Goal: Transaction & Acquisition: Purchase product/service

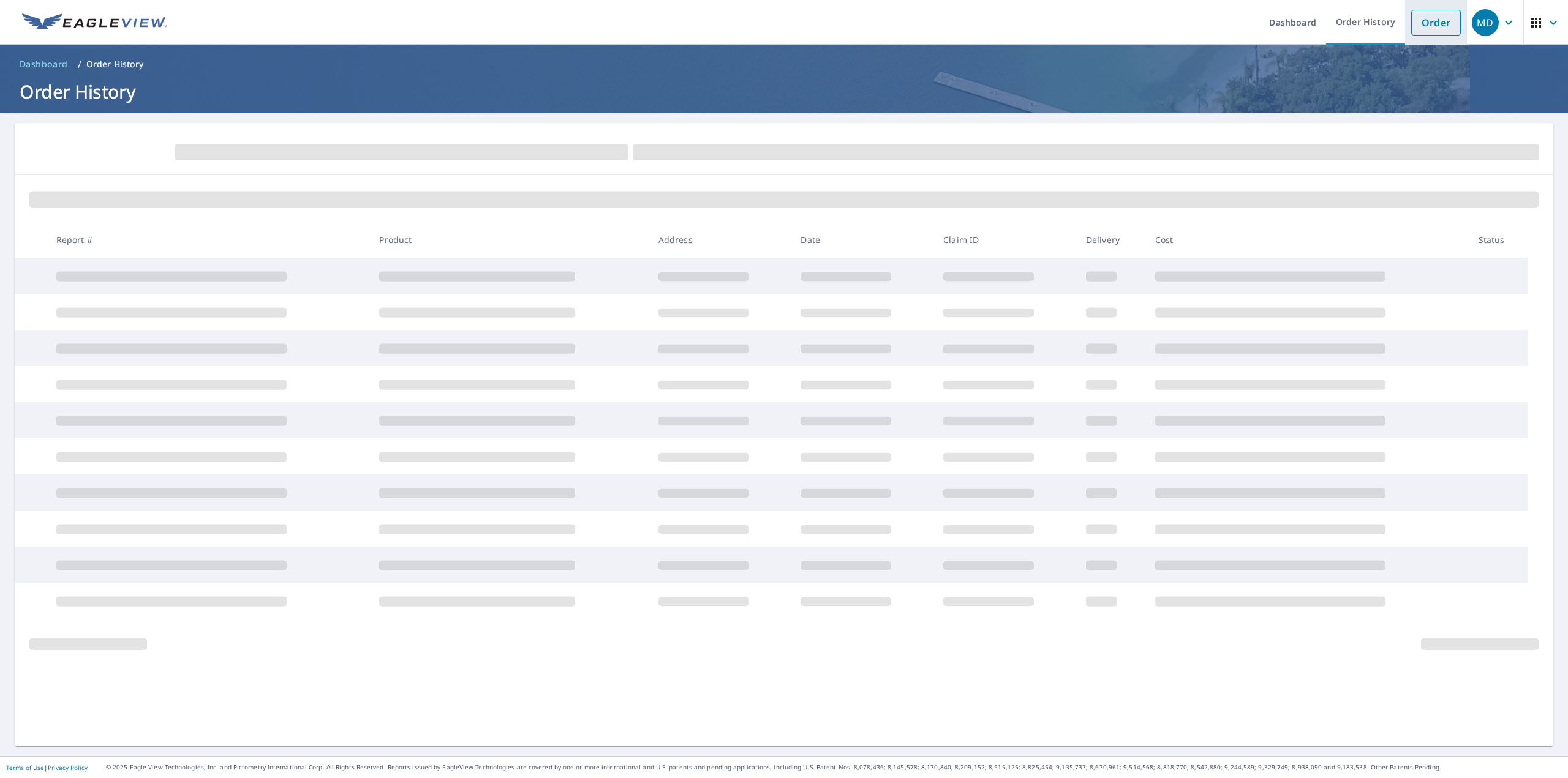
click at [1433, 24] on link "Order" at bounding box center [1436, 22] width 50 height 26
click at [222, 77] on header "Dashboard / Order History Order History" at bounding box center [784, 79] width 1568 height 69
click at [1426, 22] on link "Order" at bounding box center [1436, 22] width 50 height 26
click at [1423, 20] on link "Order" at bounding box center [1436, 22] width 50 height 26
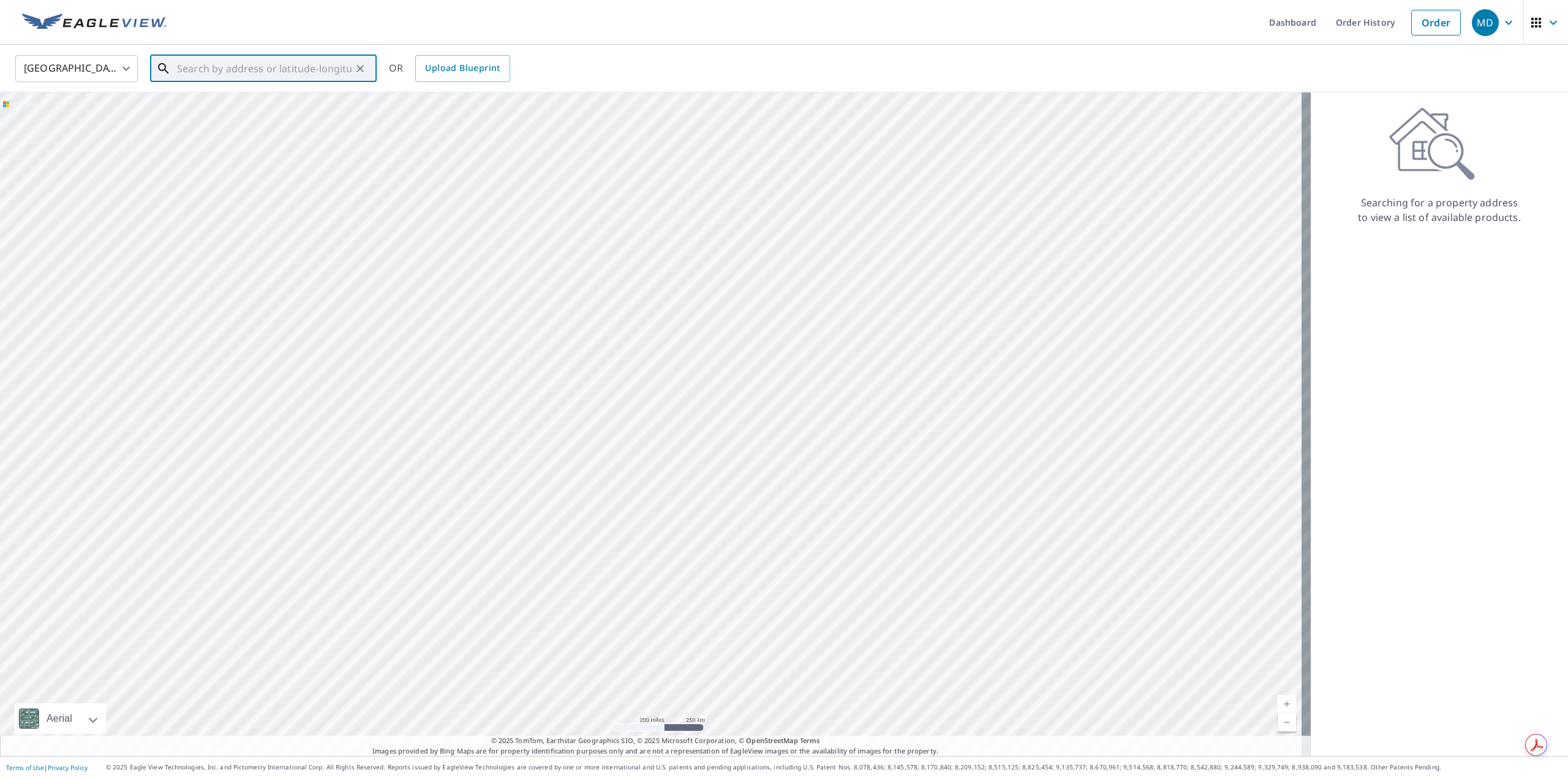
click at [255, 71] on input "text" at bounding box center [264, 69] width 174 height 34
click at [213, 104] on span "3601 US-441" at bounding box center [270, 103] width 192 height 15
type input "[STREET_ADDRESS]"
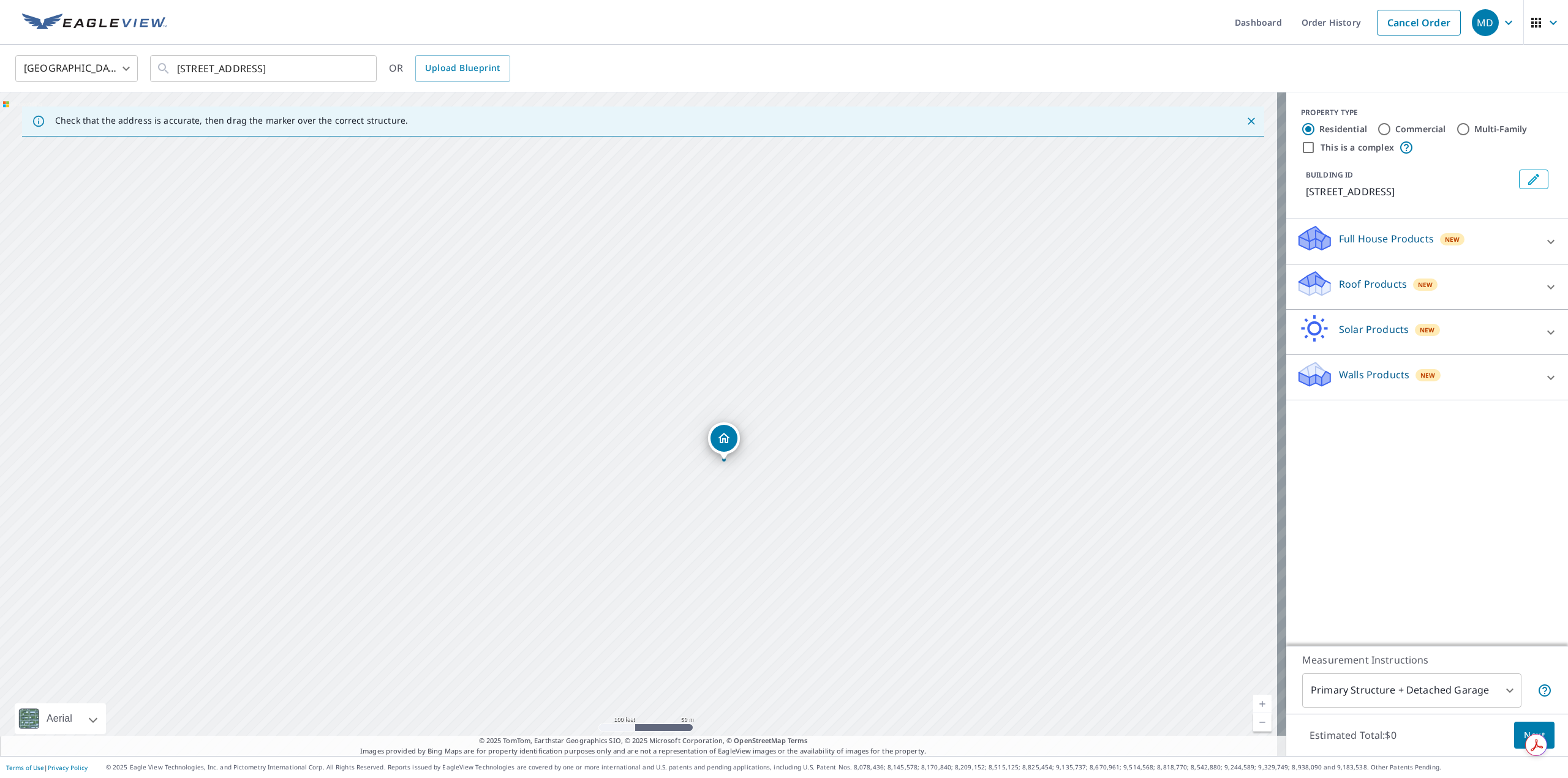
drag, startPoint x: 715, startPoint y: 398, endPoint x: 908, endPoint y: 414, distance: 193.7
click at [908, 414] on div "[STREET_ADDRESS]" at bounding box center [643, 424] width 1286 height 663
drag, startPoint x: 741, startPoint y: 395, endPoint x: 951, endPoint y: 393, distance: 210.0
click at [951, 393] on div "[STREET_ADDRESS]" at bounding box center [643, 424] width 1286 height 663
drag, startPoint x: 802, startPoint y: 501, endPoint x: 549, endPoint y: 502, distance: 253.0
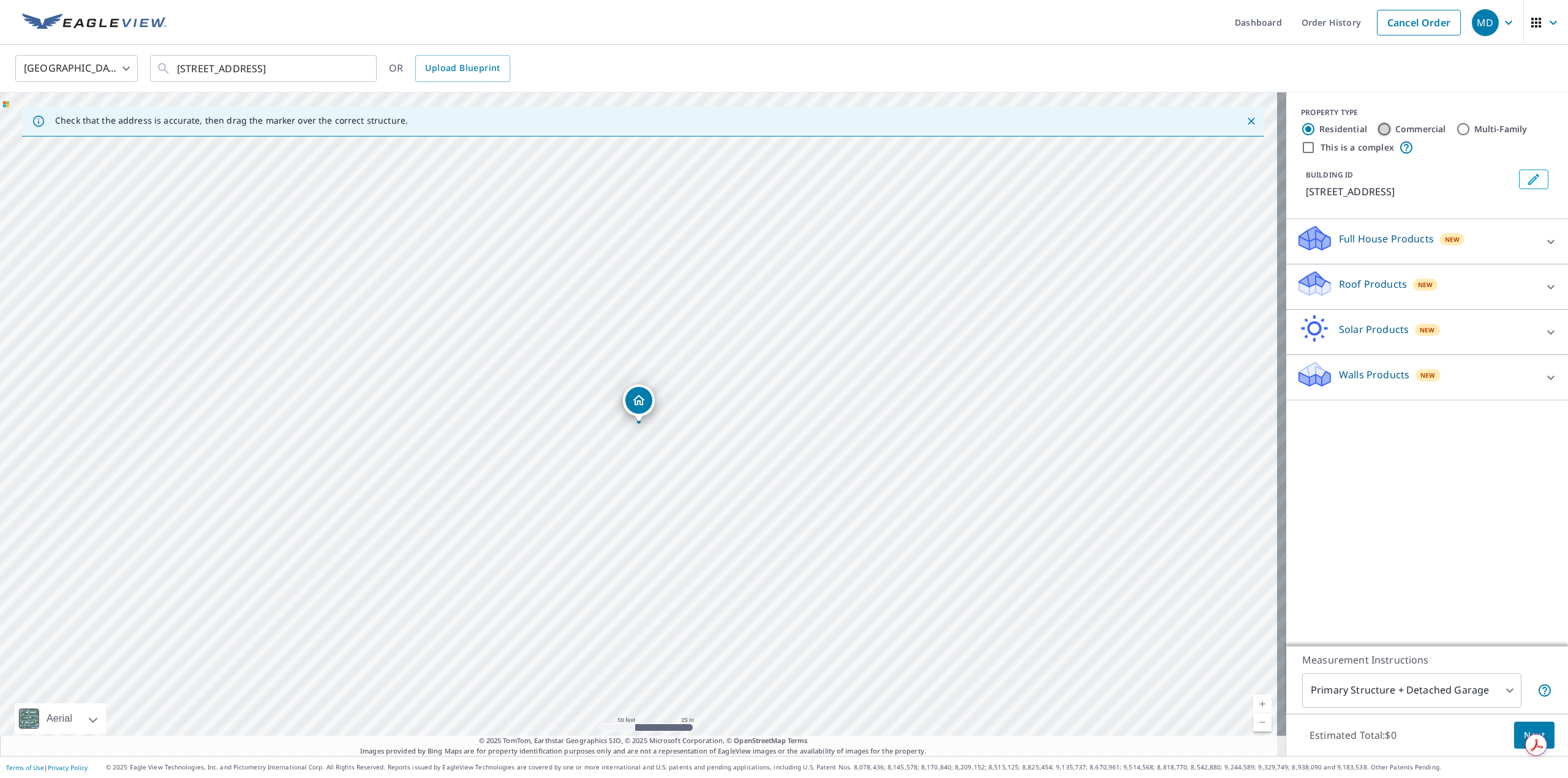
click at [1377, 128] on input "Commercial" at bounding box center [1384, 128] width 15 height 15
radio input "true"
type input "4"
click at [1543, 249] on icon at bounding box center [1550, 241] width 15 height 15
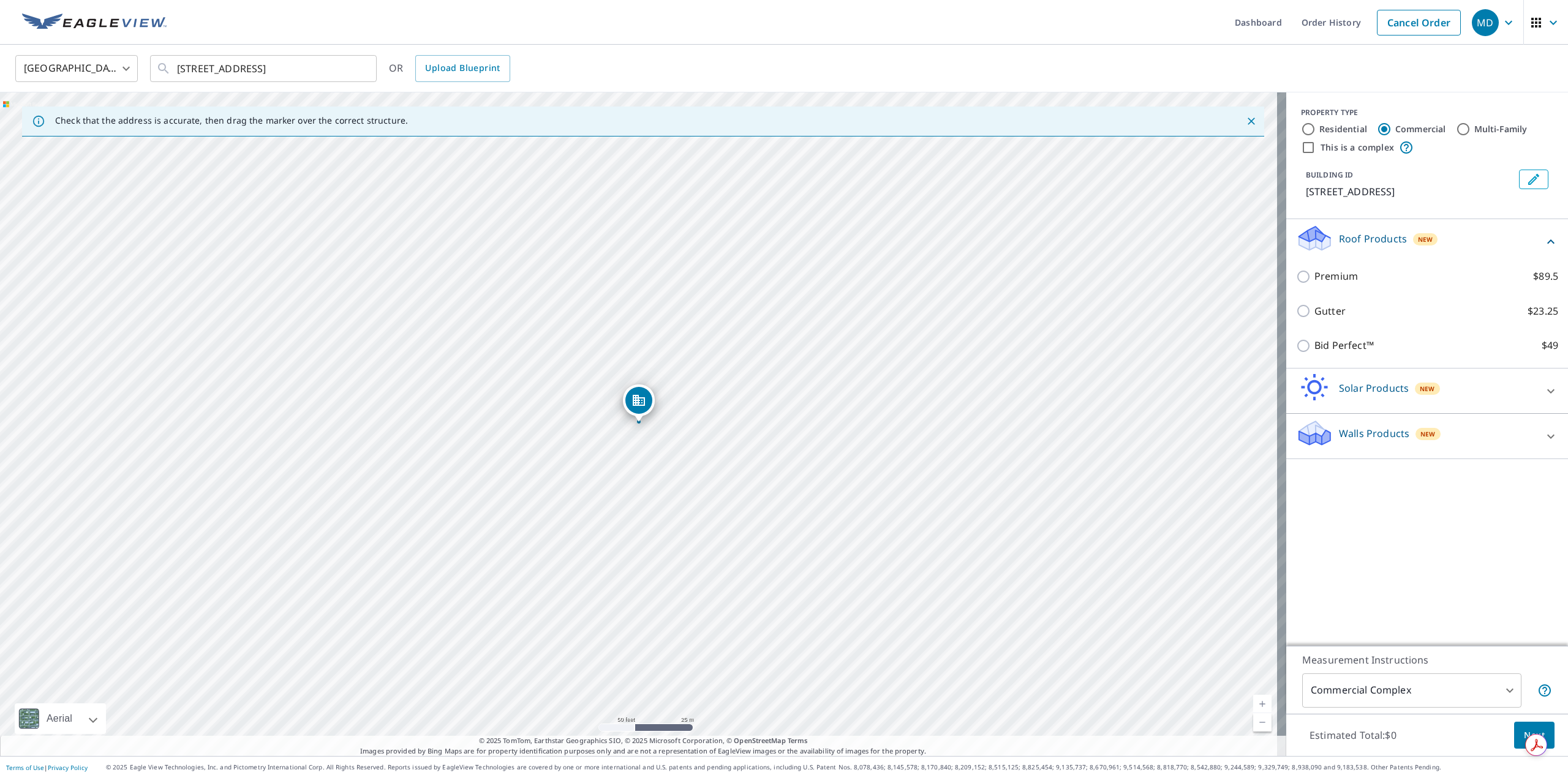
click at [1543, 249] on icon at bounding box center [1550, 241] width 15 height 15
click at [1544, 347] on div at bounding box center [1551, 333] width 29 height 29
click at [1544, 350] on div "Walls Products New" at bounding box center [1427, 332] width 262 height 34
click at [1460, 248] on div "Roof Products New" at bounding box center [1415, 241] width 241 height 34
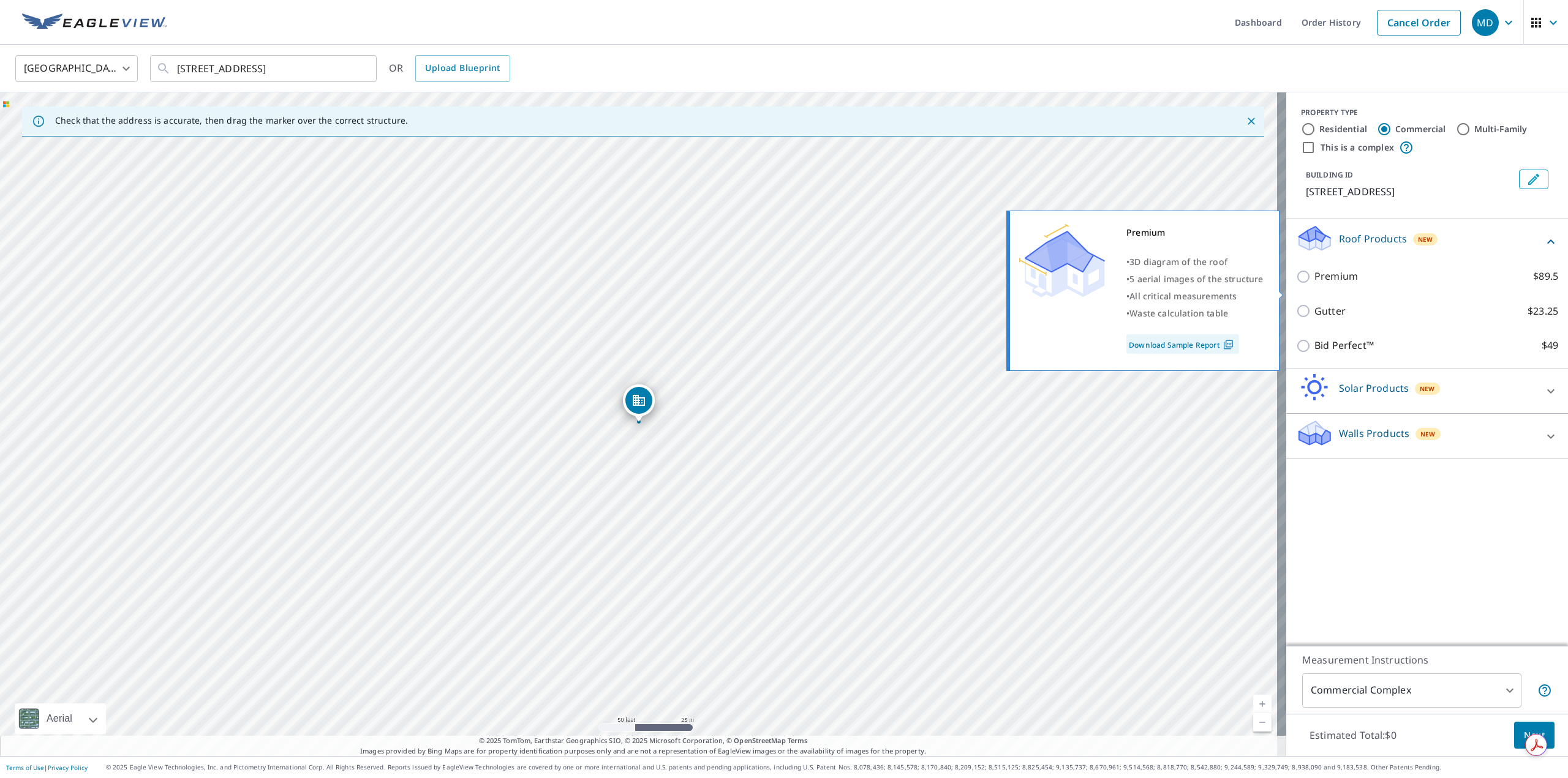
click at [1324, 284] on p "Premium" at bounding box center [1336, 277] width 43 height 16
click at [1315, 284] on input "Premium $89.5" at bounding box center [1304, 277] width 18 height 15
checkbox input "true"
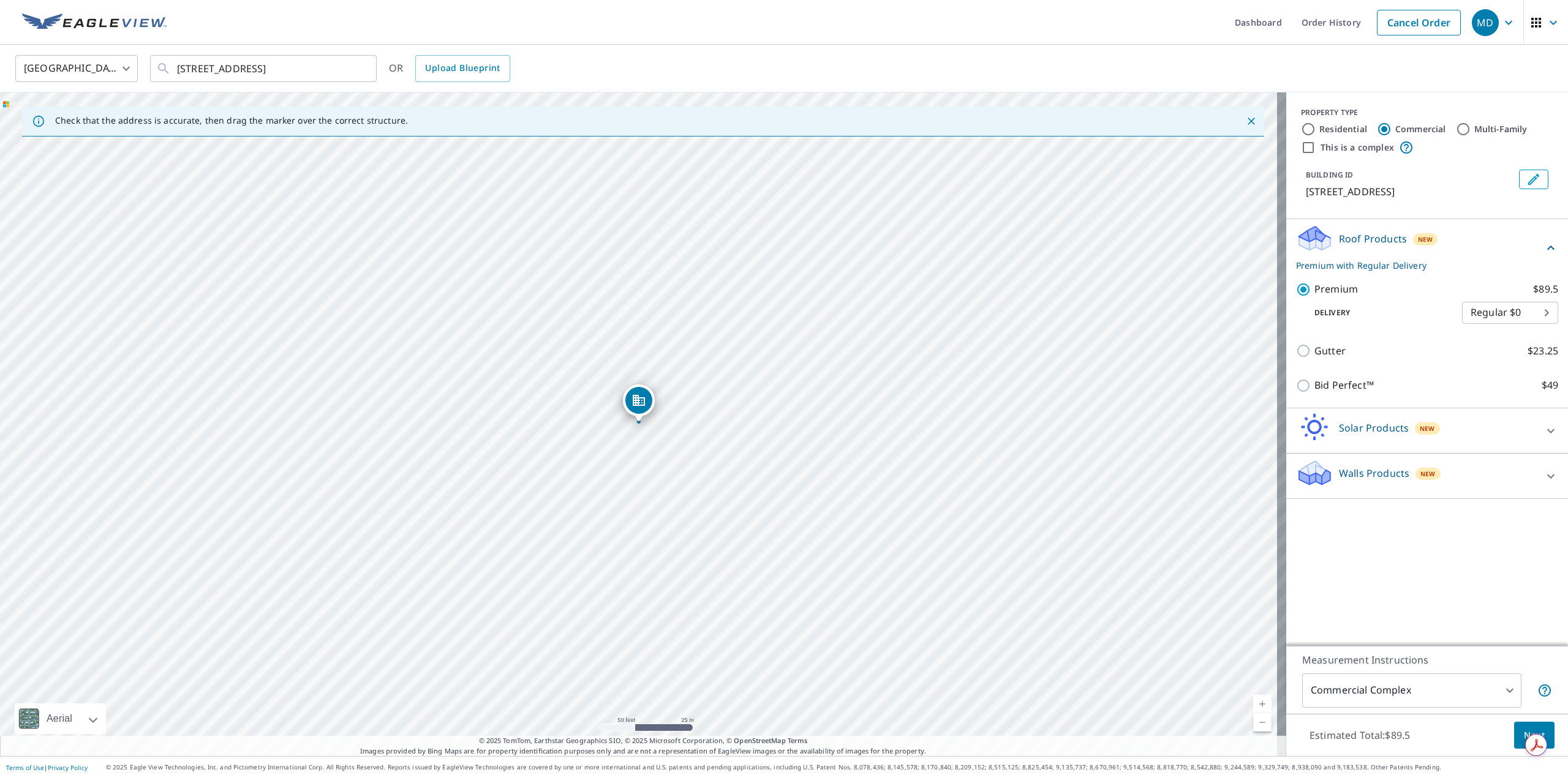
click at [1528, 327] on body "MD MD Dashboard Order History Cancel Order MD [GEOGRAPHIC_DATA] [GEOGRAPHIC_DAT…" at bounding box center [784, 389] width 1568 height 778
drag, startPoint x: 1434, startPoint y: 581, endPoint x: 1450, endPoint y: 534, distance: 49.6
click at [1435, 576] on div at bounding box center [784, 389] width 1568 height 778
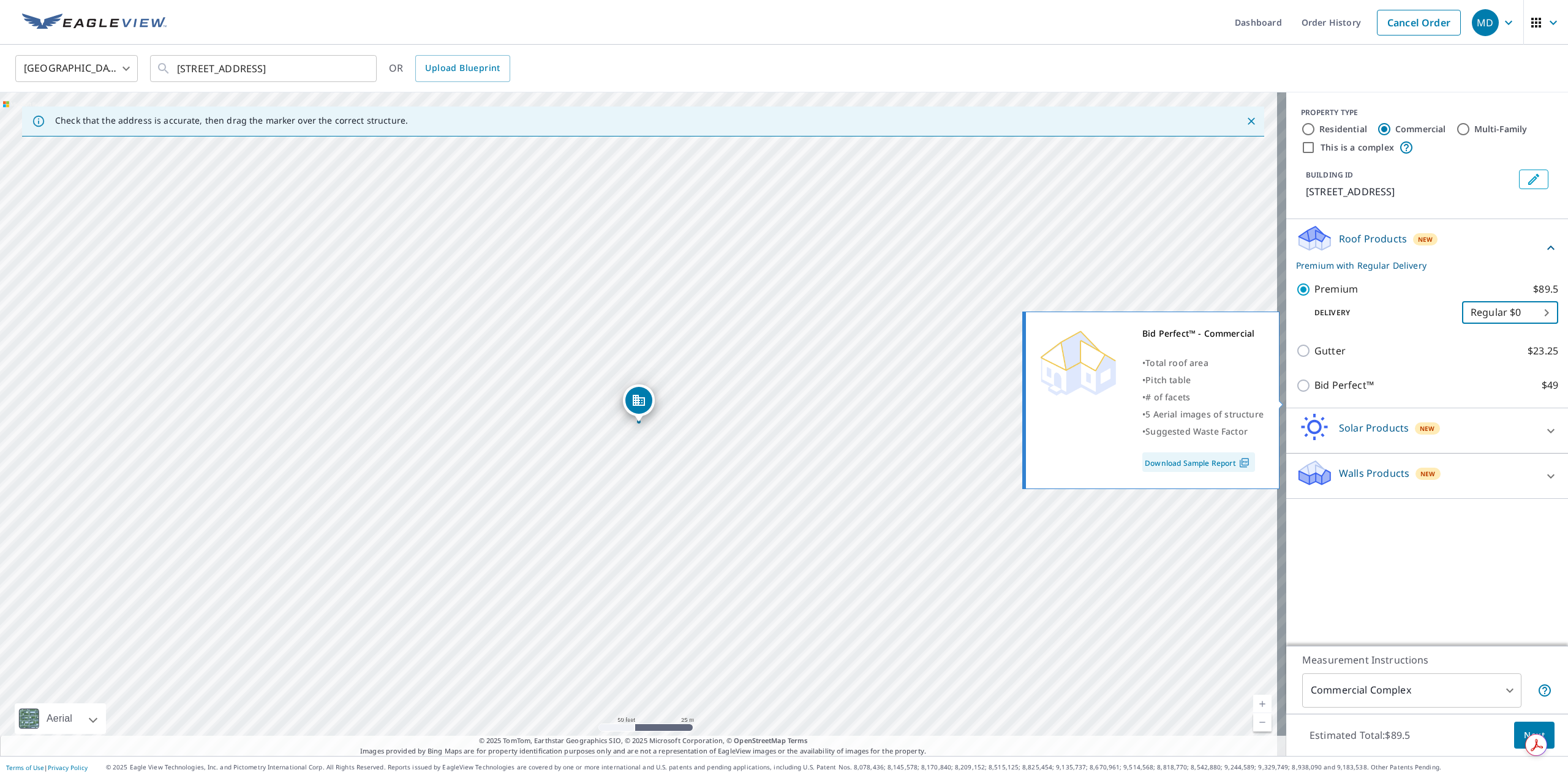
click at [1321, 393] on p "Bid Perfect™" at bounding box center [1344, 385] width 59 height 16
click at [1315, 393] on input "Bid Perfect™ $49" at bounding box center [1304, 385] width 18 height 15
checkbox input "true"
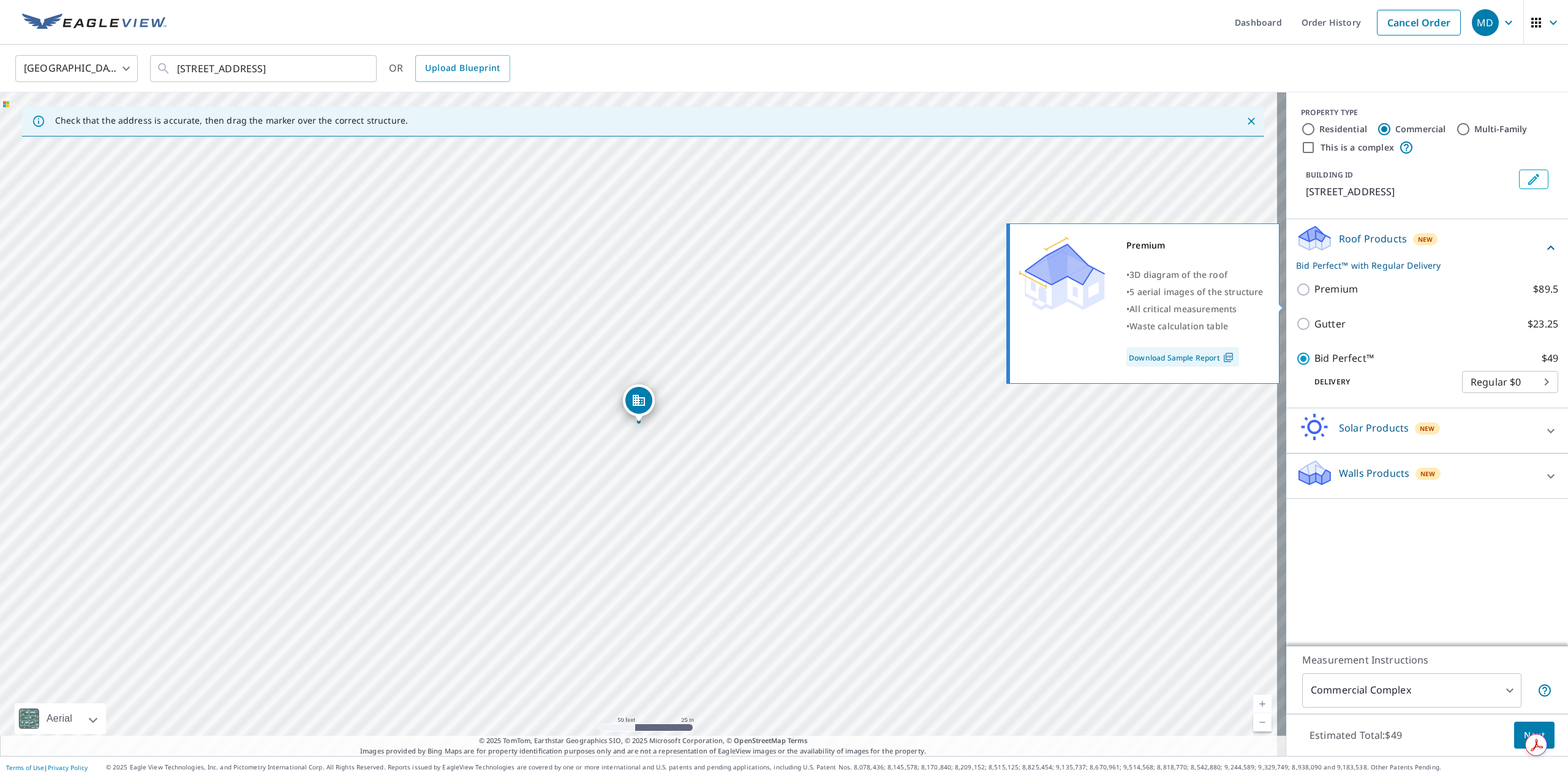
click at [1329, 297] on p "Premium" at bounding box center [1336, 289] width 43 height 16
click at [1315, 297] on input "Premium $89.5" at bounding box center [1304, 289] width 18 height 15
checkbox input "true"
checkbox input "false"
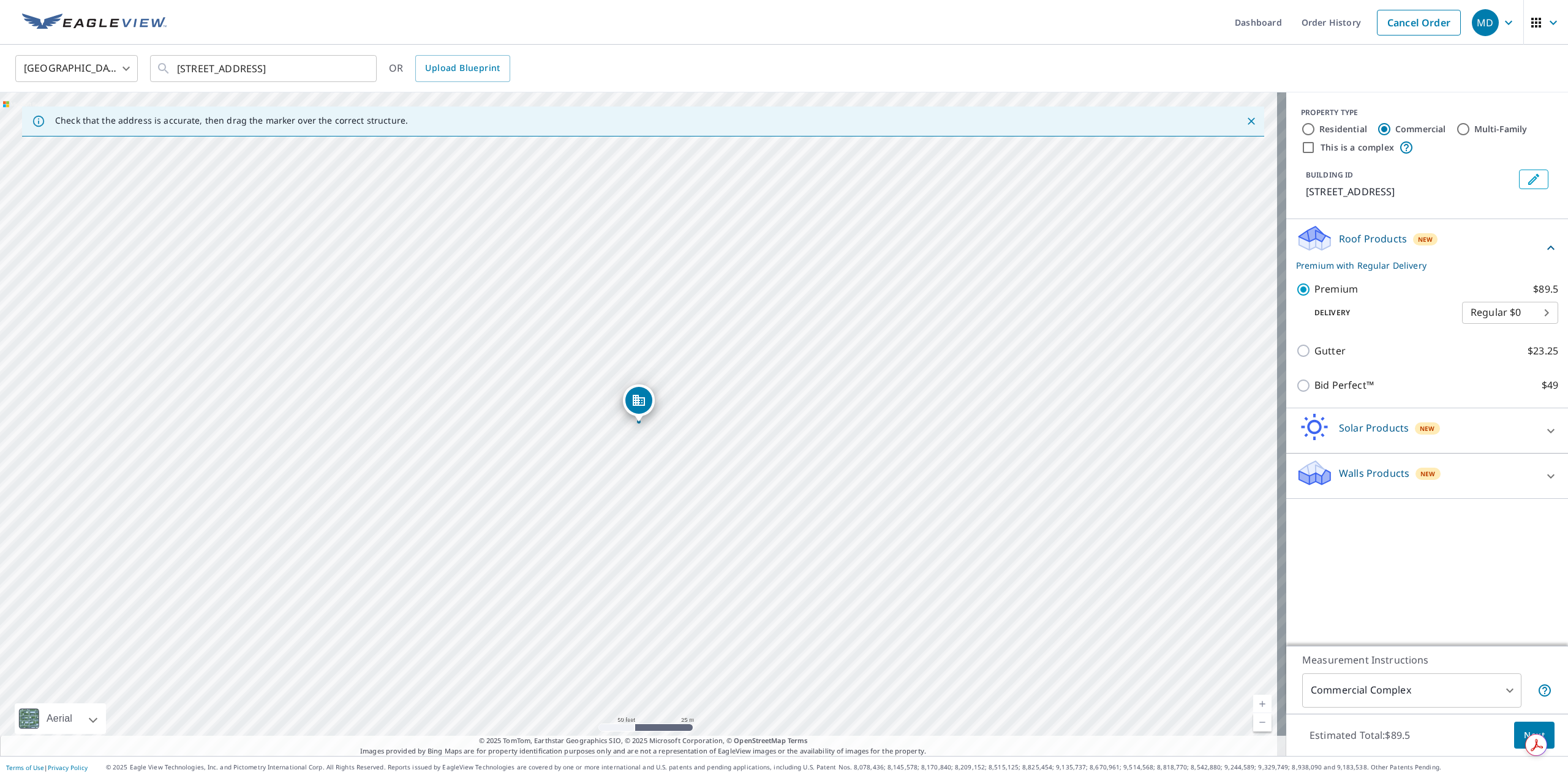
click at [1465, 582] on div "PROPERTY TYPE Residential Commercial Multi-Family This is a complex BUILDING ID…" at bounding box center [1427, 369] width 282 height 553
click at [1246, 119] on icon "Close" at bounding box center [1251, 121] width 12 height 12
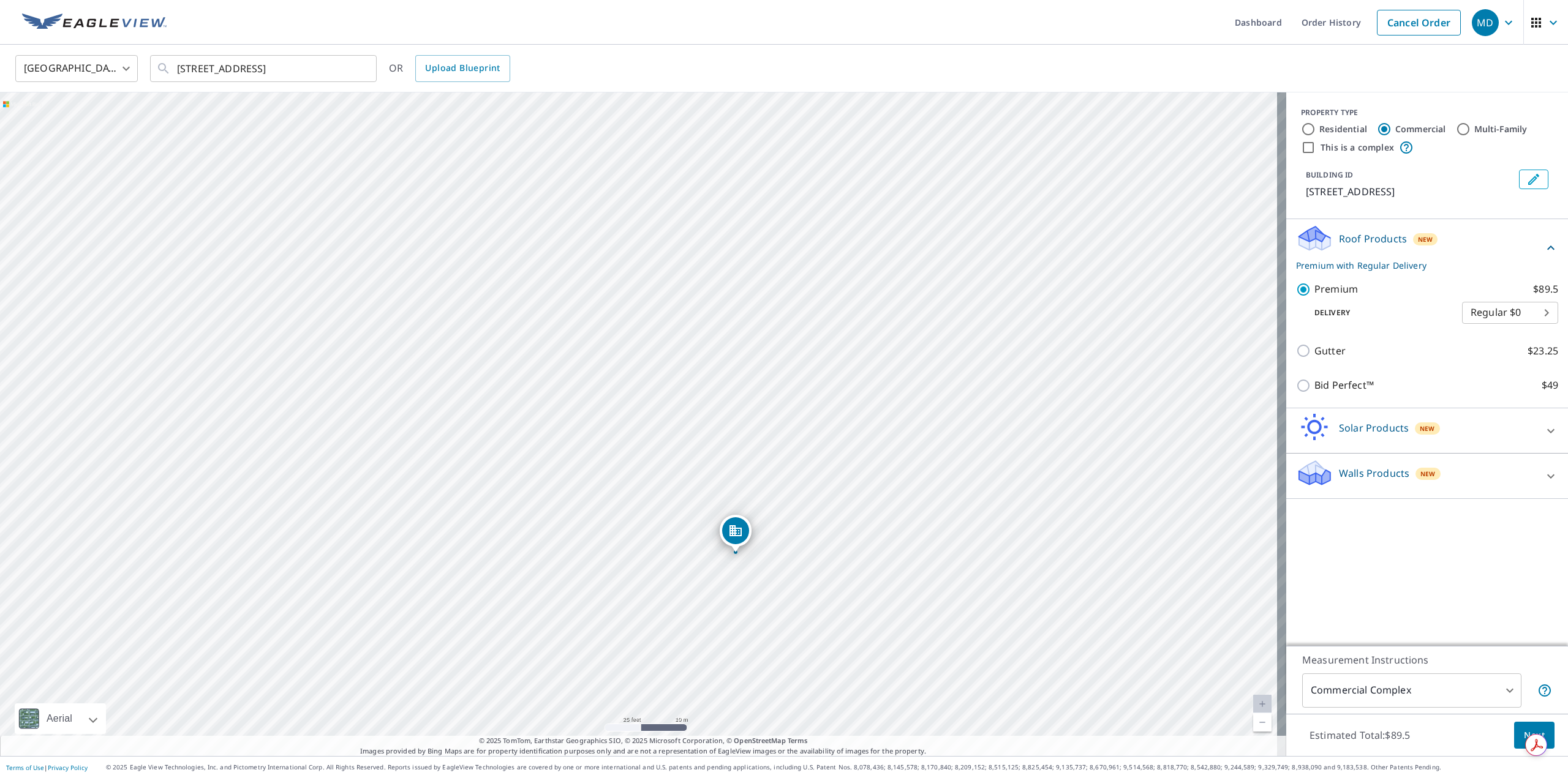
drag, startPoint x: 868, startPoint y: 332, endPoint x: 965, endPoint y: 462, distance: 162.2
click at [965, 462] on div "[STREET_ADDRESS]" at bounding box center [643, 424] width 1286 height 663
click at [1508, 688] on body "MD MD Dashboard Order History Cancel Order MD [GEOGRAPHIC_DATA] [GEOGRAPHIC_DAT…" at bounding box center [784, 389] width 1568 height 778
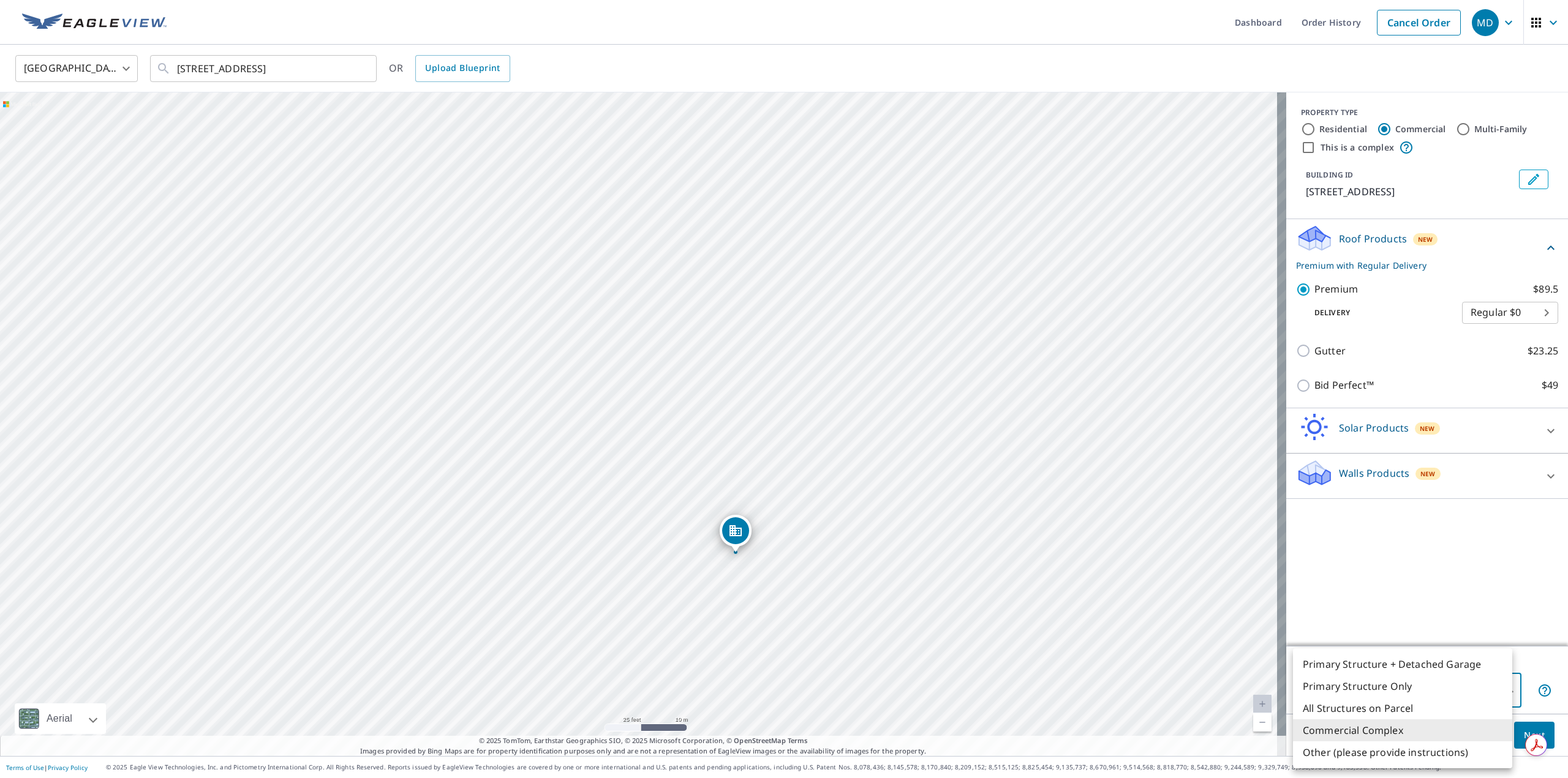
click at [1509, 569] on div at bounding box center [784, 389] width 1568 height 778
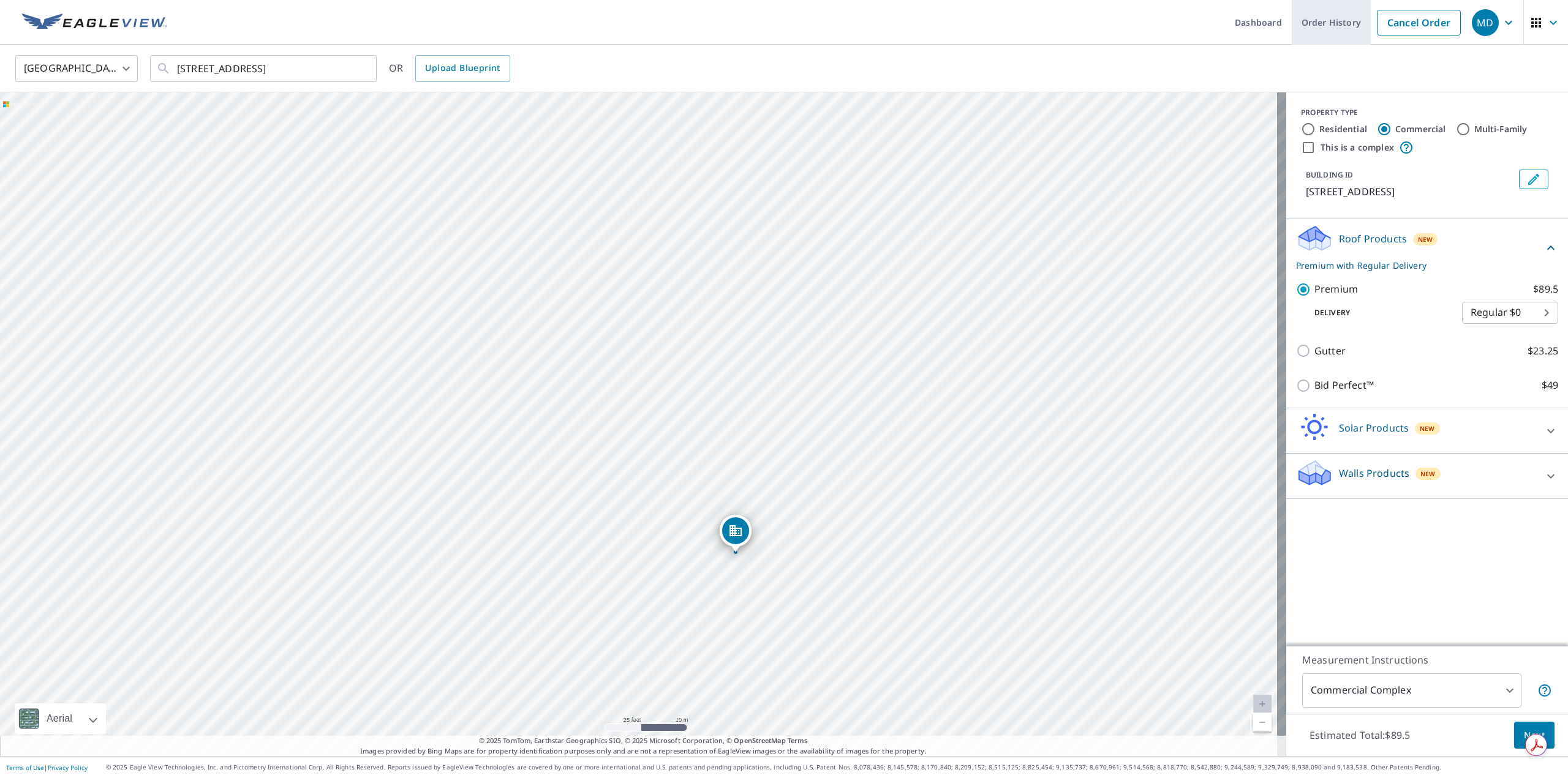
click at [1324, 24] on link "Order History" at bounding box center [1331, 22] width 79 height 45
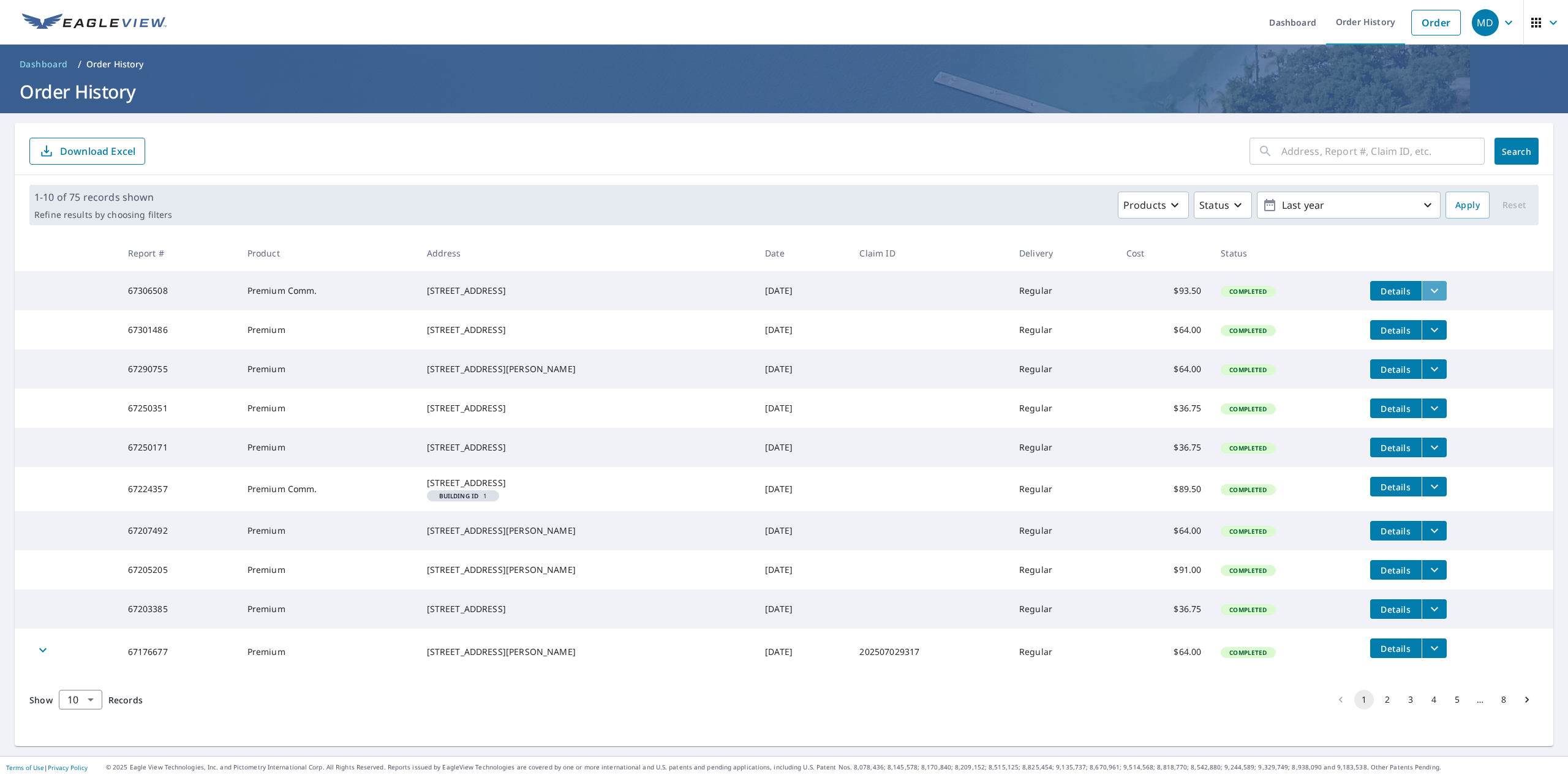
click at [1428, 293] on icon "filesDropdownBtn-67306508" at bounding box center [1434, 290] width 15 height 15
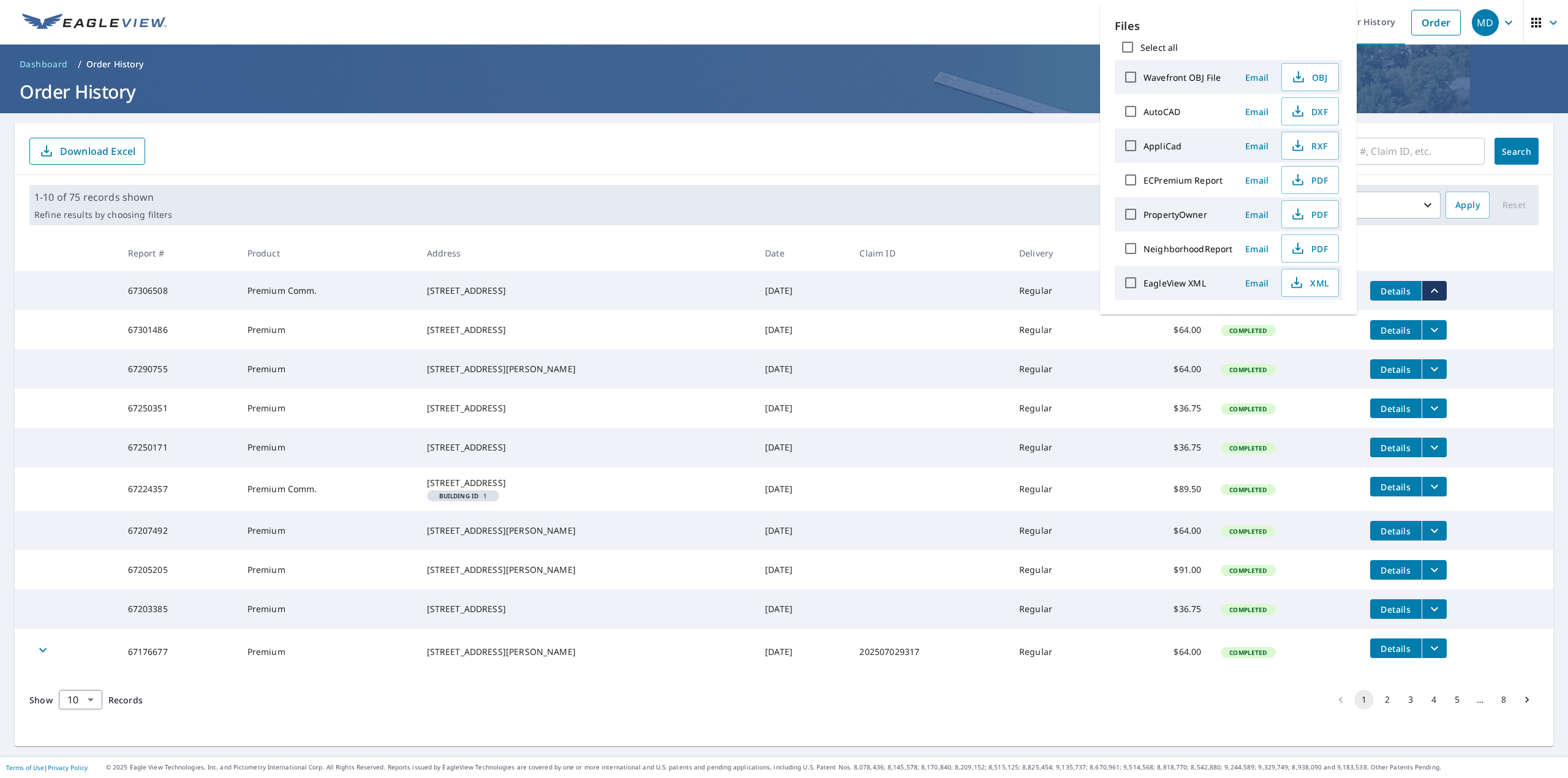
click at [997, 22] on ul "Dashboard Order History Order" at bounding box center [821, 22] width 1293 height 45
